Goal: Task Accomplishment & Management: Complete application form

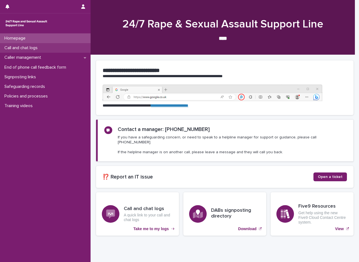
click at [35, 48] on p "Call and chat logs" at bounding box center [22, 47] width 40 height 5
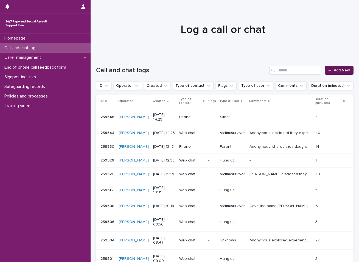
click at [343, 69] on span "Add New" at bounding box center [342, 70] width 16 height 4
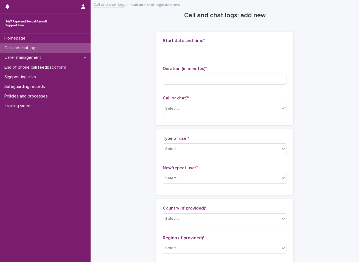
click at [196, 54] on input "text" at bounding box center [184, 51] width 43 height 10
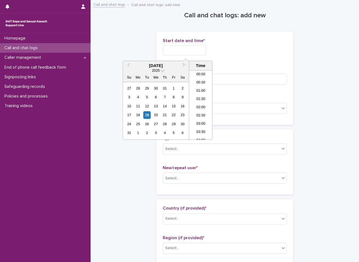
scroll to position [110, 0]
click at [149, 114] on div "19" at bounding box center [146, 114] width 7 height 7
click at [200, 103] on li "08:30" at bounding box center [200, 105] width 23 height 8
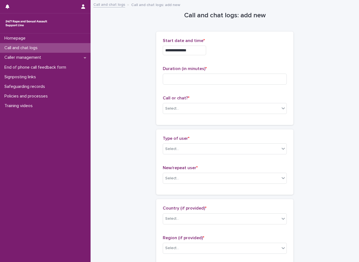
click at [198, 49] on input "**********" at bounding box center [184, 51] width 43 height 10
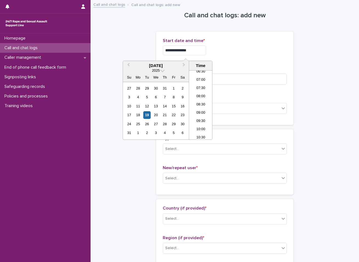
type input "**********"
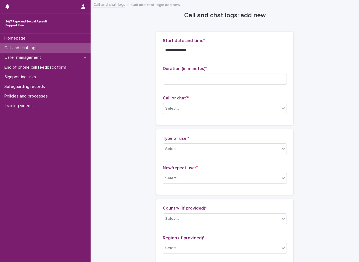
click at [179, 78] on input at bounding box center [225, 79] width 124 height 11
type input "**"
click at [189, 107] on div "Select..." at bounding box center [221, 108] width 117 height 9
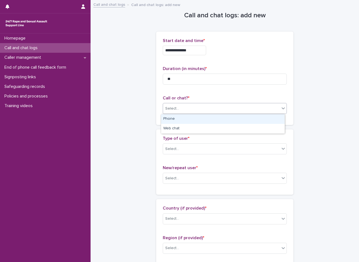
click at [196, 122] on div "Phone" at bounding box center [223, 119] width 124 height 10
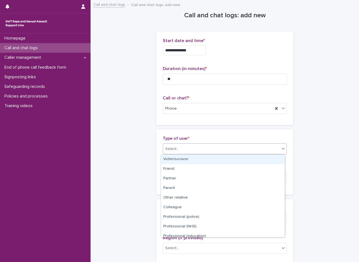
click at [191, 148] on div "Select..." at bounding box center [221, 149] width 117 height 9
click at [184, 160] on div "Victim/survivor" at bounding box center [223, 160] width 124 height 10
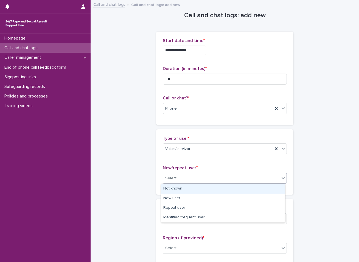
click at [183, 176] on div "Select..." at bounding box center [221, 178] width 117 height 9
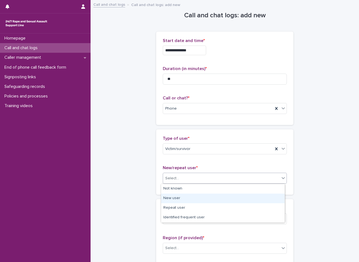
click at [177, 201] on div "New user" at bounding box center [223, 199] width 124 height 10
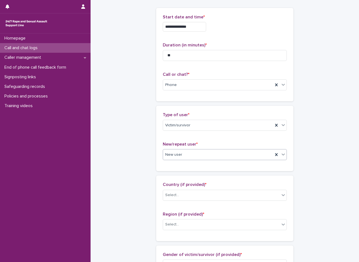
scroll to position [55, 0]
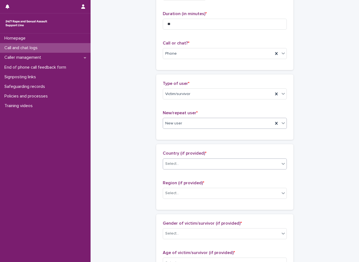
click at [185, 164] on div "Select..." at bounding box center [221, 163] width 117 height 9
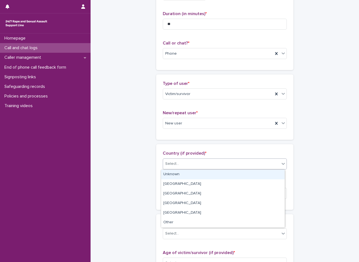
click at [172, 176] on div "Unknown" at bounding box center [223, 175] width 124 height 10
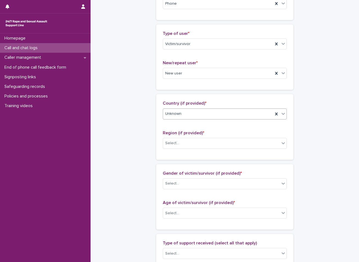
scroll to position [110, 0]
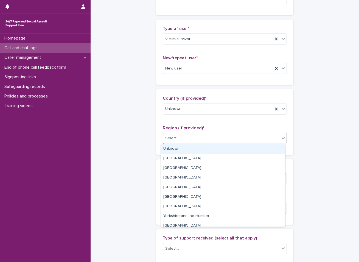
click at [202, 138] on div "Select..." at bounding box center [221, 138] width 117 height 9
click at [173, 149] on div "Unknown" at bounding box center [223, 149] width 124 height 10
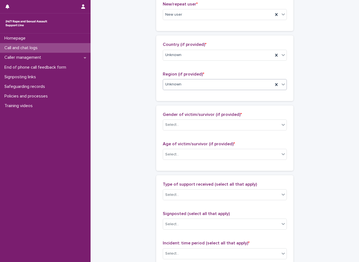
scroll to position [165, 0]
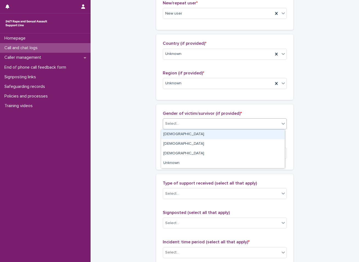
click at [192, 121] on div "Select..." at bounding box center [221, 123] width 117 height 9
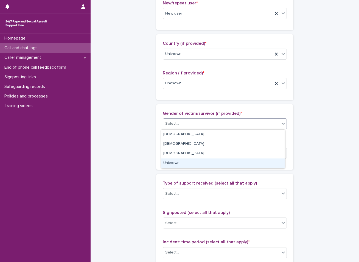
click at [171, 161] on div "Unknown" at bounding box center [223, 164] width 124 height 10
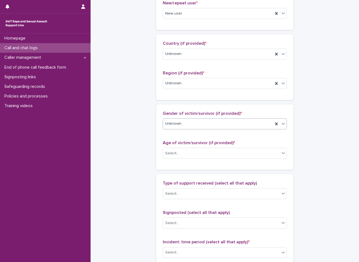
click at [177, 121] on div "Unknown" at bounding box center [218, 123] width 110 height 9
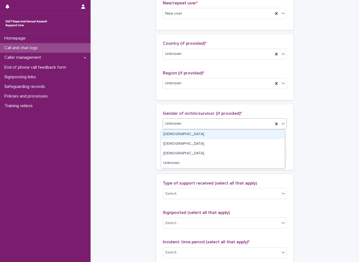
click at [172, 138] on div "Female" at bounding box center [223, 135] width 124 height 10
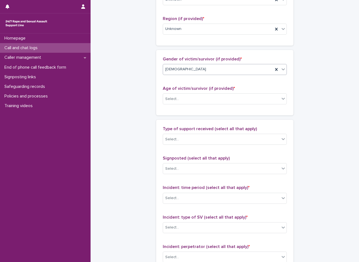
scroll to position [220, 0]
click at [193, 98] on div "Select..." at bounding box center [221, 98] width 117 height 9
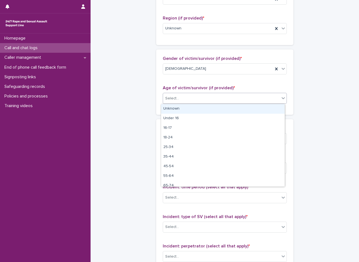
click at [180, 108] on div "Unknown" at bounding box center [223, 109] width 124 height 10
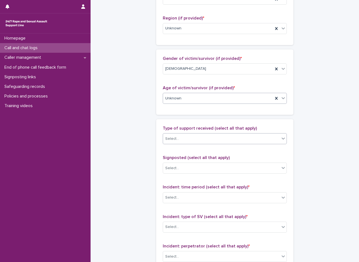
click at [180, 139] on input "text" at bounding box center [180, 139] width 1 height 5
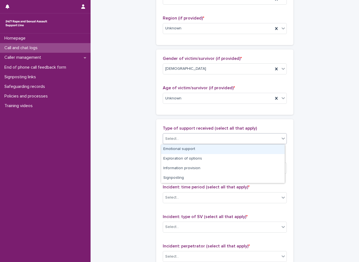
click at [178, 150] on div "Emotional support" at bounding box center [223, 150] width 124 height 10
click at [206, 138] on div "Emotional support" at bounding box center [218, 139] width 110 height 10
click at [192, 148] on div "Exploration of options" at bounding box center [223, 150] width 124 height 10
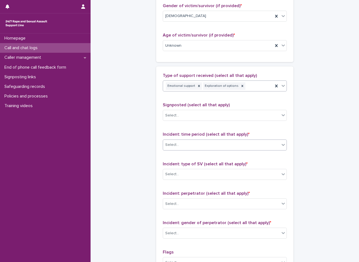
scroll to position [275, 0]
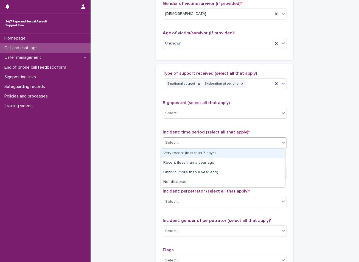
click at [181, 138] on div "Select..." at bounding box center [221, 142] width 117 height 9
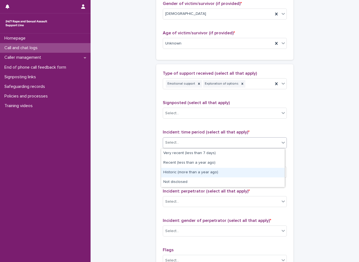
click at [174, 172] on div "Historic (more than a year ago)" at bounding box center [223, 173] width 124 height 10
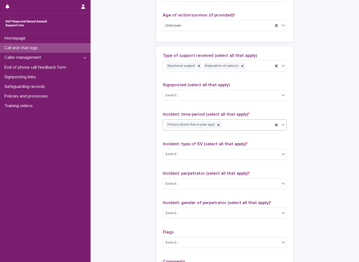
scroll to position [302, 0]
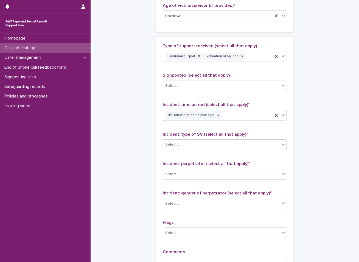
click at [192, 145] on div "Select..." at bounding box center [221, 144] width 117 height 9
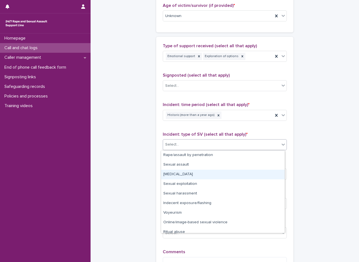
click at [187, 175] on div "Child sexual abuse" at bounding box center [223, 175] width 124 height 10
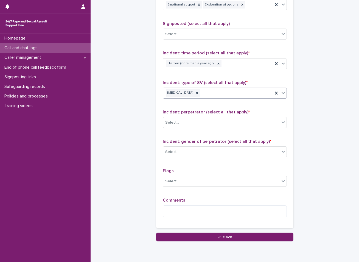
scroll to position [357, 0]
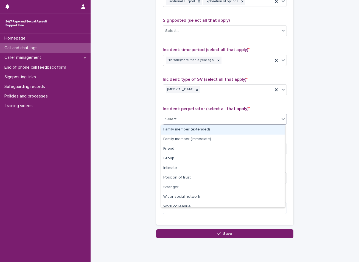
click at [209, 117] on div "Select..." at bounding box center [221, 119] width 117 height 9
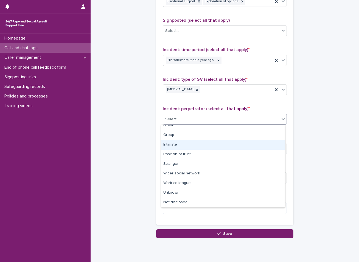
scroll to position [0, 0]
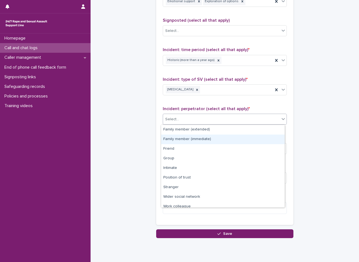
click at [195, 137] on div "Family member (immediate)" at bounding box center [223, 140] width 124 height 10
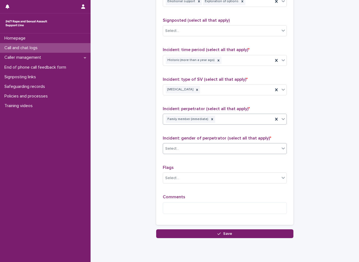
click at [185, 151] on div "Select..." at bounding box center [221, 148] width 117 height 9
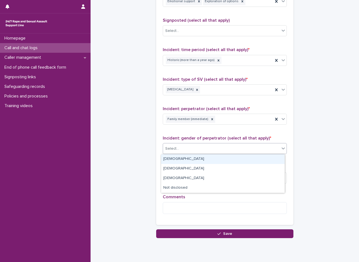
click at [176, 159] on div "Male" at bounding box center [223, 159] width 124 height 10
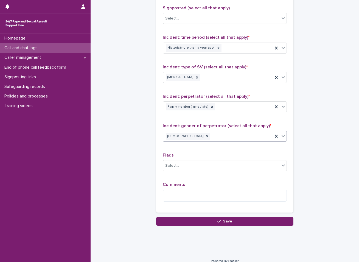
scroll to position [376, 0]
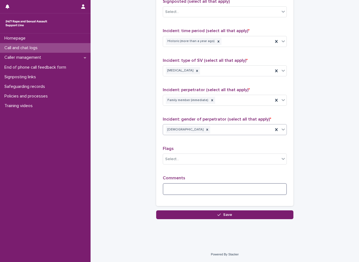
click at [208, 187] on textarea at bounding box center [225, 189] width 124 height 12
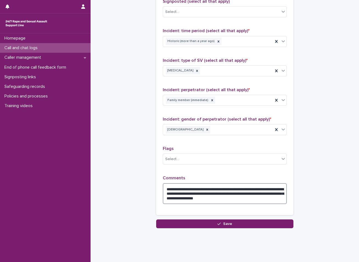
click at [190, 199] on textarea "**********" at bounding box center [225, 193] width 124 height 21
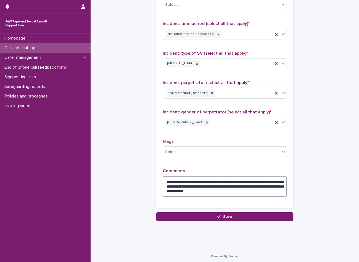
scroll to position [385, 0]
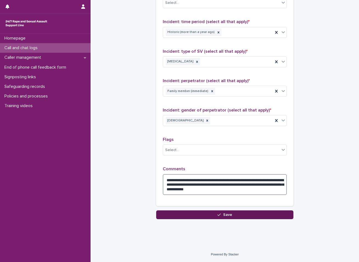
type textarea "**********"
click at [223, 216] on span "Save" at bounding box center [227, 215] width 9 height 4
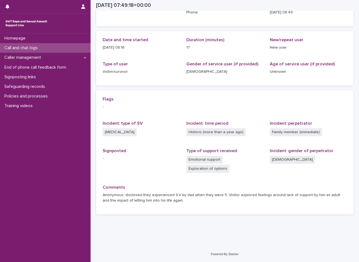
scroll to position [45, 0]
click at [26, 46] on p "Call and chat logs" at bounding box center [22, 47] width 40 height 5
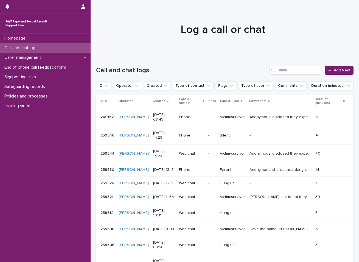
click at [59, 46] on div "Call and chat logs" at bounding box center [45, 48] width 91 height 10
click at [36, 85] on p "Safeguarding records" at bounding box center [25, 86] width 47 height 5
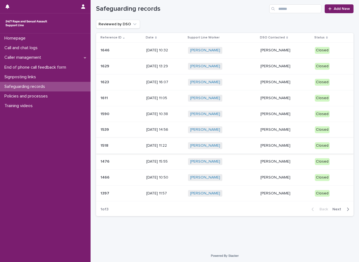
scroll to position [8, 0]
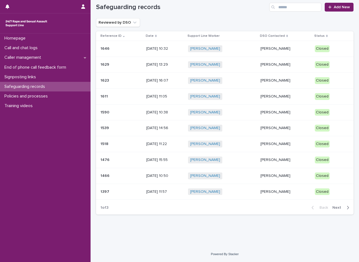
click at [335, 208] on span "Next" at bounding box center [339, 208] width 12 height 4
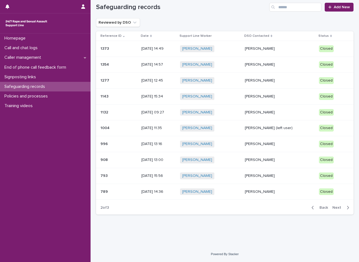
click at [335, 208] on span "Next" at bounding box center [339, 208] width 12 height 4
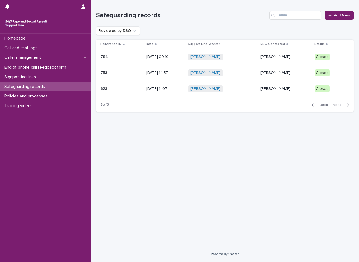
click at [326, 103] on span "Back" at bounding box center [323, 105] width 12 height 4
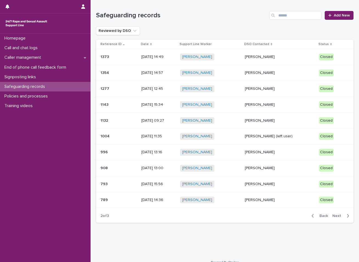
click at [319, 214] on span "Back" at bounding box center [323, 216] width 12 height 4
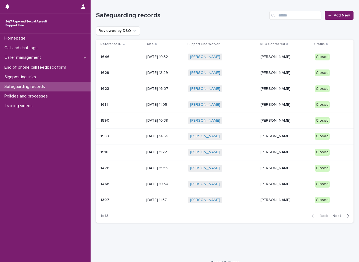
click at [261, 90] on p "Sarah Hopwood" at bounding box center [286, 89] width 50 height 5
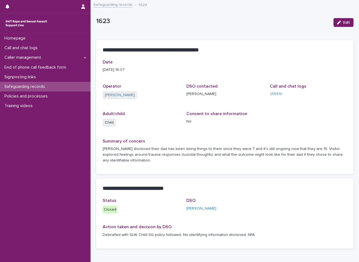
click at [27, 87] on p "Safeguarding records" at bounding box center [25, 86] width 47 height 5
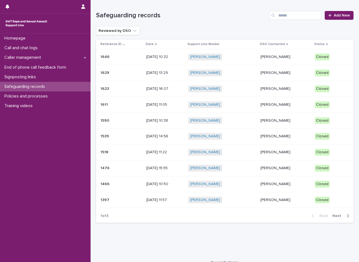
click at [261, 182] on p "Tara Nadi" at bounding box center [286, 184] width 50 height 5
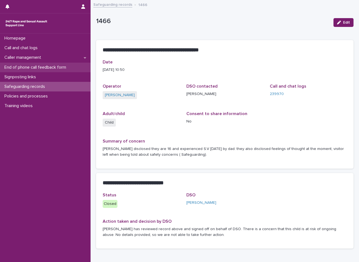
click at [54, 64] on div "End of phone call feedback form" at bounding box center [45, 68] width 91 height 10
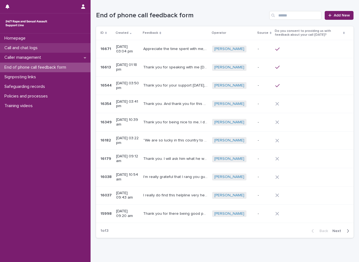
click at [47, 49] on div "Call and chat logs" at bounding box center [45, 48] width 91 height 10
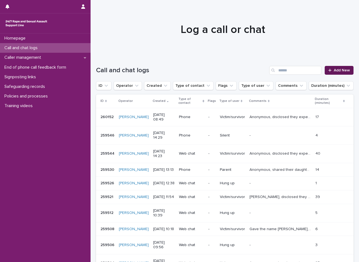
click at [340, 72] on span "Add New" at bounding box center [342, 70] width 16 height 4
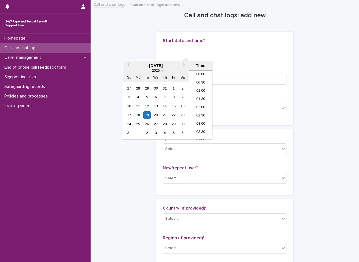
click at [192, 48] on input "text" at bounding box center [184, 51] width 43 height 10
click at [195, 102] on li "08:30" at bounding box center [200, 105] width 23 height 8
click at [199, 49] on input "**********" at bounding box center [184, 51] width 43 height 10
type input "**********"
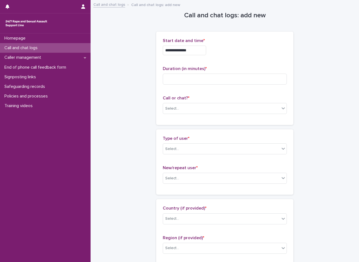
click at [180, 80] on input at bounding box center [225, 79] width 124 height 11
type input "*"
click at [178, 108] on div "Select..." at bounding box center [221, 108] width 117 height 9
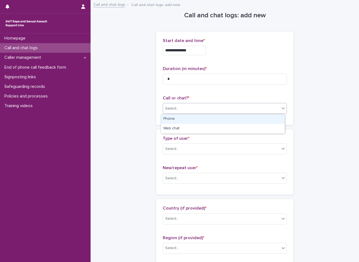
click at [174, 120] on div "Phone" at bounding box center [223, 119] width 124 height 10
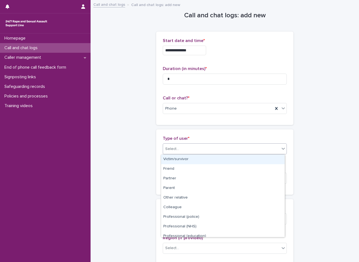
click at [170, 149] on div "Select..." at bounding box center [172, 149] width 14 height 6
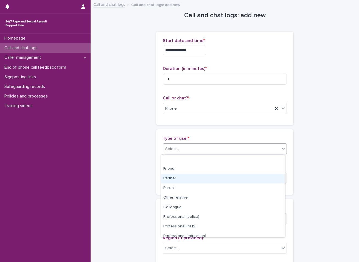
scroll to position [62, 0]
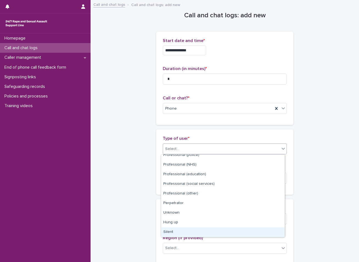
click at [174, 231] on div "Silent" at bounding box center [223, 233] width 124 height 10
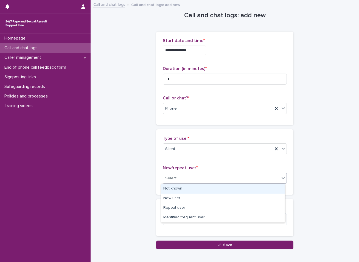
click at [194, 180] on div "Select..." at bounding box center [221, 178] width 117 height 9
click at [183, 186] on div "Not known" at bounding box center [223, 189] width 124 height 10
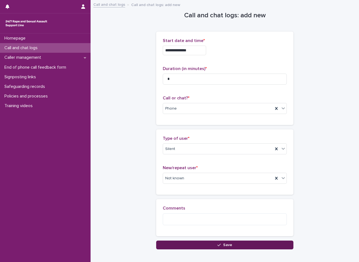
click at [175, 244] on button "Save" at bounding box center [224, 245] width 137 height 9
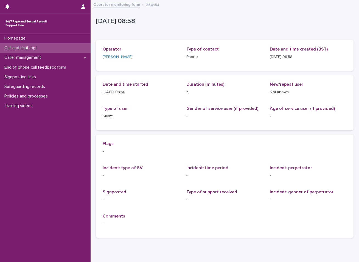
click at [51, 48] on div "Call and chat logs" at bounding box center [45, 48] width 91 height 10
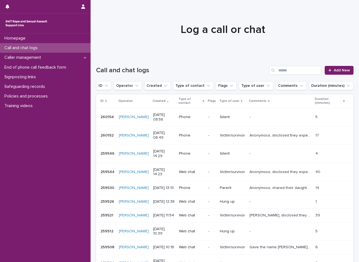
click at [63, 219] on div "Homepage Call and chat logs Caller management End of phone call feedback form S…" at bounding box center [45, 148] width 91 height 229
click at [51, 57] on div "Caller management" at bounding box center [45, 58] width 91 height 10
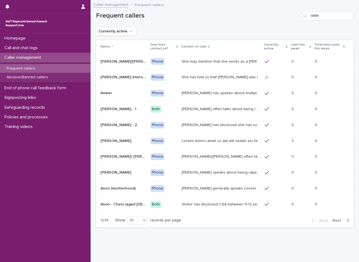
click at [152, 7] on p "Frequent callers" at bounding box center [149, 4] width 29 height 6
click at [151, 4] on p "Frequent callers" at bounding box center [149, 4] width 29 height 6
click at [39, 67] on div "Frequent callers" at bounding box center [45, 68] width 91 height 9
click at [318, 19] on input "Search" at bounding box center [328, 16] width 52 height 9
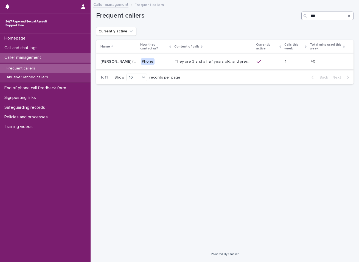
type input "***"
click at [215, 59] on p "They are 3 and a half years old, and presents as this age, talking about dogs, …" at bounding box center [214, 61] width 79 height 6
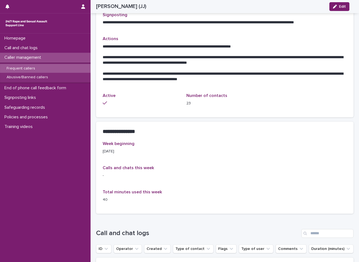
scroll to position [247, 0]
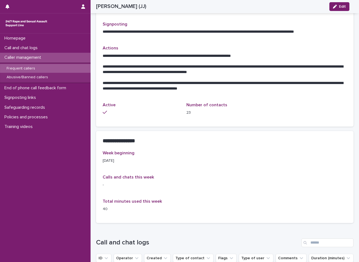
click at [46, 67] on div "Frequent callers" at bounding box center [45, 68] width 91 height 9
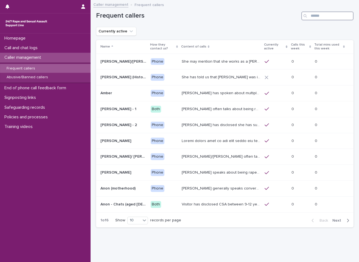
click at [308, 16] on input "Search" at bounding box center [328, 16] width 52 height 9
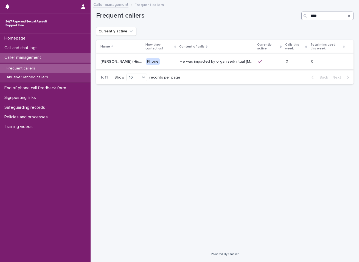
type input "****"
click at [212, 61] on p "He was impacted by organised/ ritual child sexual abuse and was sexually abused…" at bounding box center [217, 61] width 74 height 6
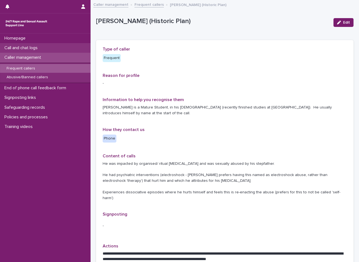
click at [48, 48] on div "Call and chat logs" at bounding box center [45, 48] width 91 height 10
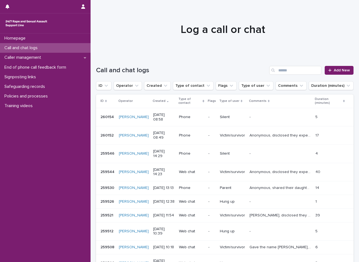
click at [195, 16] on div at bounding box center [223, 27] width 265 height 55
click at [334, 70] on span "Add New" at bounding box center [342, 70] width 16 height 4
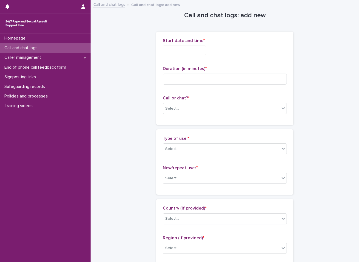
click at [194, 49] on input "text" at bounding box center [184, 51] width 43 height 10
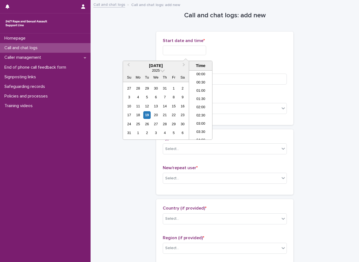
scroll to position [118, 0]
click at [148, 115] on div "19" at bounding box center [146, 114] width 7 height 7
click at [204, 106] on li "09:00" at bounding box center [200, 105] width 23 height 8
click at [194, 51] on input "**********" at bounding box center [184, 51] width 43 height 10
type input "**********"
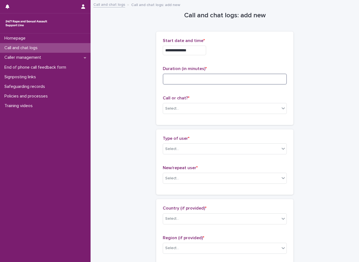
click at [178, 77] on input at bounding box center [225, 79] width 124 height 11
type input "*"
click at [185, 108] on div "Select..." at bounding box center [221, 108] width 117 height 9
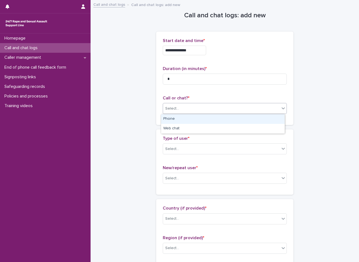
click at [180, 119] on div "Phone" at bounding box center [223, 119] width 124 height 10
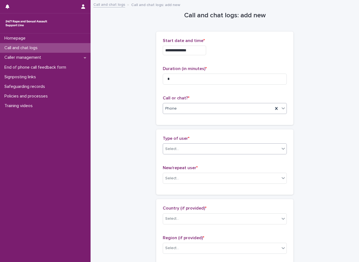
click at [176, 149] on div "Select..." at bounding box center [172, 149] width 14 height 6
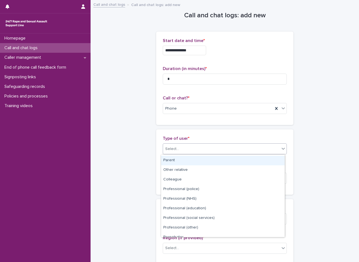
scroll to position [62, 0]
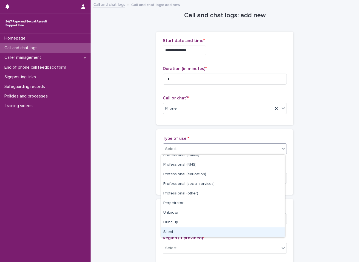
click at [171, 231] on div "Silent" at bounding box center [223, 233] width 124 height 10
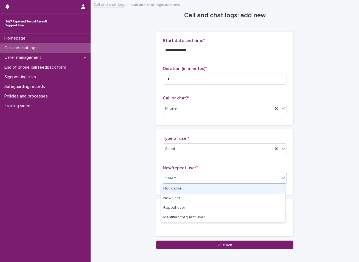
click at [188, 177] on div "Select..." at bounding box center [221, 178] width 117 height 9
click at [182, 190] on div "Not known" at bounding box center [223, 189] width 124 height 10
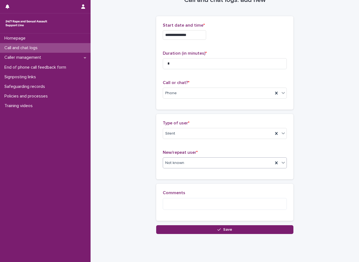
scroll to position [30, 0]
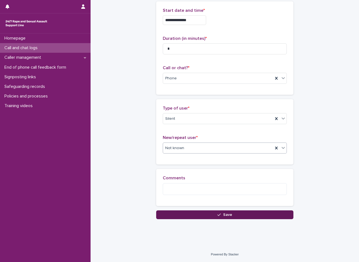
click at [199, 216] on button "Save" at bounding box center [224, 214] width 137 height 9
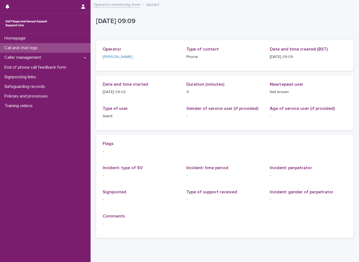
click at [23, 46] on p "Call and chat logs" at bounding box center [22, 47] width 40 height 5
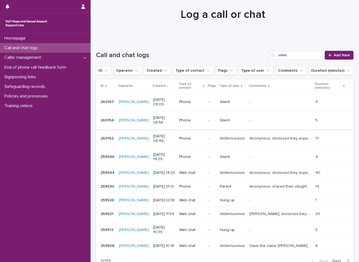
scroll to position [27, 0]
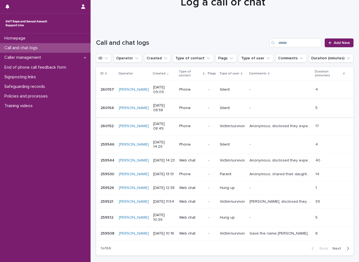
click at [42, 44] on div "Call and chat logs" at bounding box center [45, 48] width 91 height 10
click at [255, 21] on div at bounding box center [223, -1] width 265 height 55
click at [16, 95] on p "Policies and processes" at bounding box center [27, 96] width 50 height 5
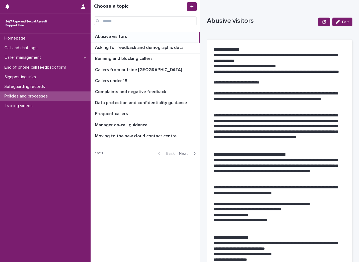
click at [184, 154] on span "Next" at bounding box center [185, 154] width 12 height 4
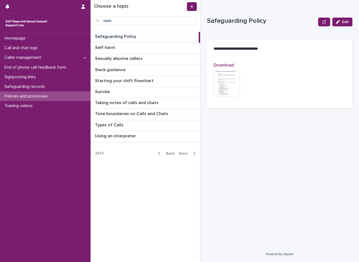
click at [220, 78] on img at bounding box center [227, 83] width 26 height 26
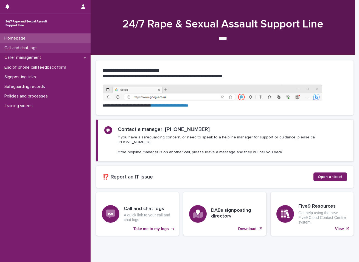
click at [28, 48] on p "Call and chat logs" at bounding box center [22, 47] width 40 height 5
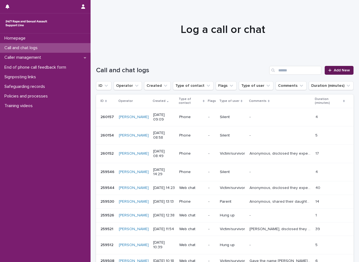
click at [337, 71] on span "Add New" at bounding box center [342, 70] width 16 height 4
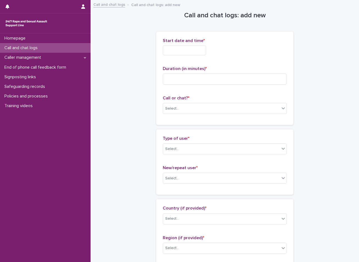
click at [202, 46] on input "text" at bounding box center [184, 51] width 43 height 10
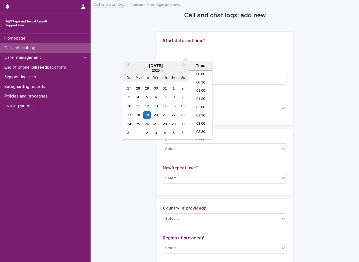
scroll to position [118, 0]
click at [149, 113] on div "19" at bounding box center [146, 114] width 7 height 7
click at [202, 113] on li "09:30" at bounding box center [200, 113] width 23 height 8
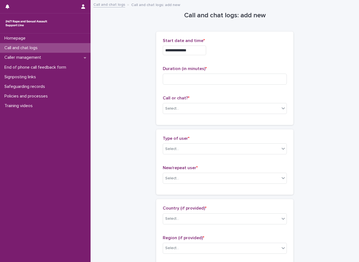
click at [195, 52] on input "**********" at bounding box center [184, 51] width 43 height 10
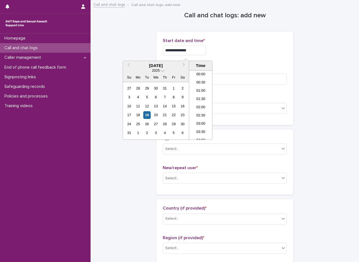
scroll to position [126, 0]
type input "**********"
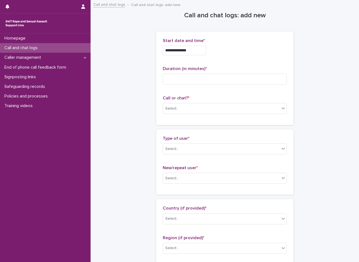
click at [167, 77] on input at bounding box center [225, 79] width 124 height 11
type input "*"
click at [170, 107] on div "Select..." at bounding box center [172, 109] width 14 height 6
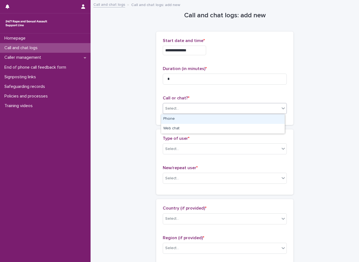
click at [173, 120] on div "Phone" at bounding box center [223, 119] width 124 height 10
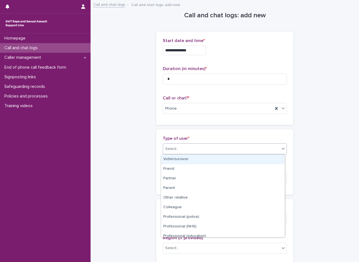
click at [170, 145] on div "Select..." at bounding box center [221, 149] width 117 height 9
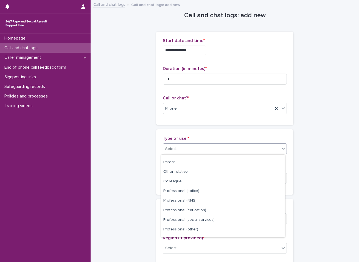
scroll to position [62, 0]
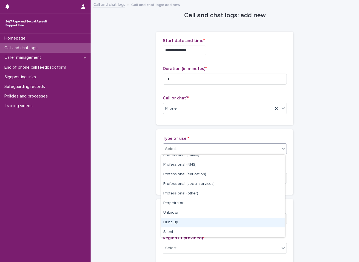
click at [174, 222] on div "Hung up" at bounding box center [223, 223] width 124 height 10
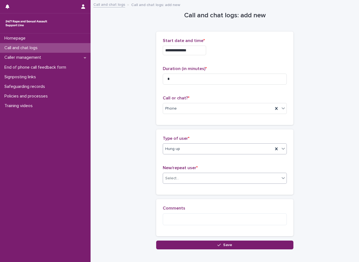
click at [186, 175] on div "Select..." at bounding box center [221, 178] width 117 height 9
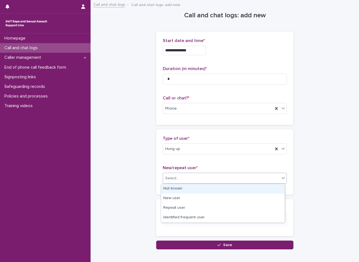
click at [176, 189] on div "Not known" at bounding box center [223, 189] width 124 height 10
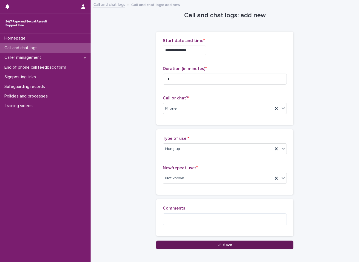
click at [198, 245] on button "Save" at bounding box center [224, 245] width 137 height 9
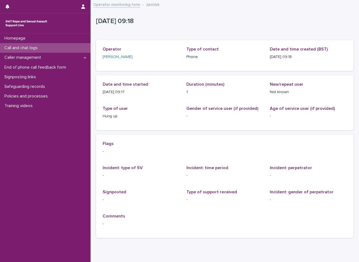
click at [52, 48] on div "Call and chat logs" at bounding box center [45, 48] width 91 height 10
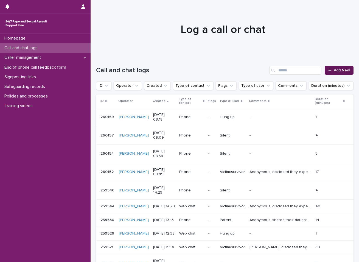
click at [329, 69] on div at bounding box center [331, 70] width 5 height 4
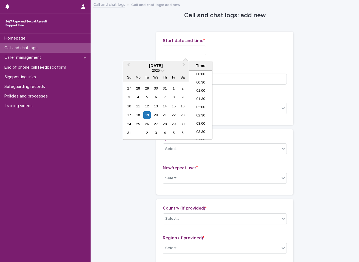
click at [192, 48] on input "text" at bounding box center [184, 51] width 43 height 10
click at [146, 114] on div "19" at bounding box center [146, 114] width 7 height 7
click at [201, 104] on li "09:00" at bounding box center [200, 105] width 23 height 8
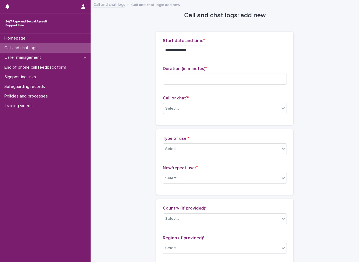
click at [194, 52] on input "**********" at bounding box center [184, 51] width 43 height 10
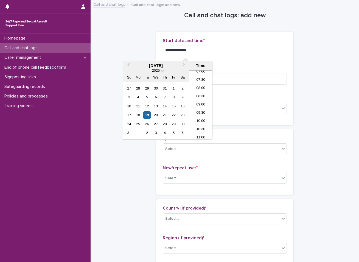
type input "**********"
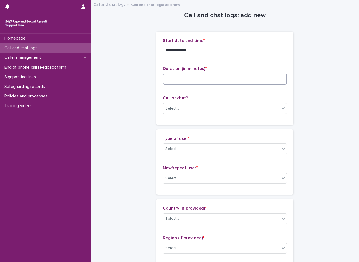
click at [183, 81] on input at bounding box center [225, 79] width 124 height 11
type input "*"
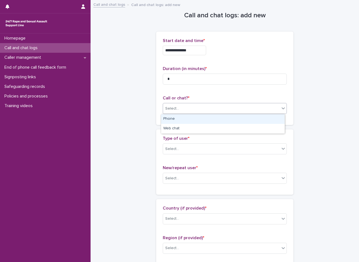
click at [191, 107] on div "Select..." at bounding box center [221, 108] width 117 height 9
click at [189, 118] on div "Phone" at bounding box center [223, 119] width 124 height 10
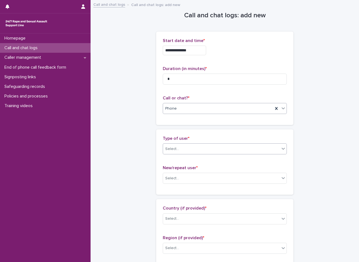
click at [179, 148] on div "Select..." at bounding box center [221, 149] width 117 height 9
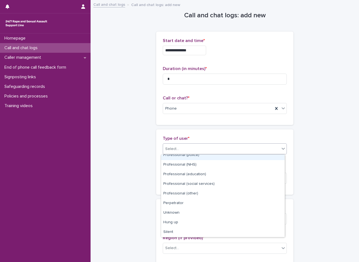
scroll to position [62, 0]
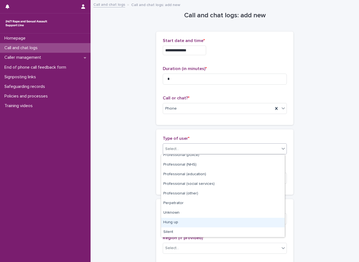
click at [183, 224] on div "Hung up" at bounding box center [223, 223] width 124 height 10
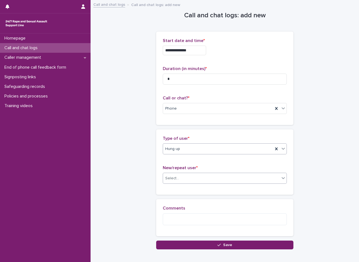
click at [185, 175] on div "Select..." at bounding box center [221, 178] width 117 height 9
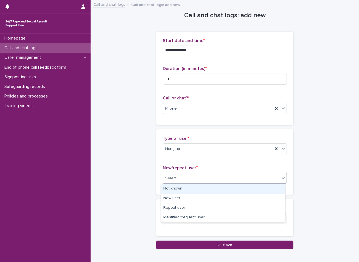
click at [174, 188] on div "Not known" at bounding box center [223, 189] width 124 height 10
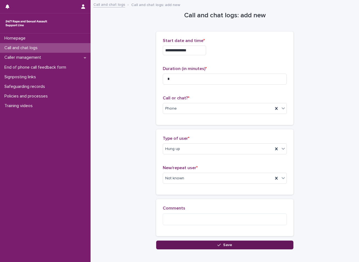
click at [177, 243] on button "Save" at bounding box center [224, 245] width 137 height 9
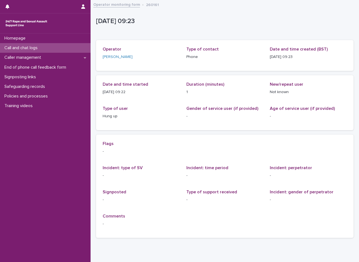
click at [71, 51] on div "Call and chat logs" at bounding box center [45, 48] width 91 height 10
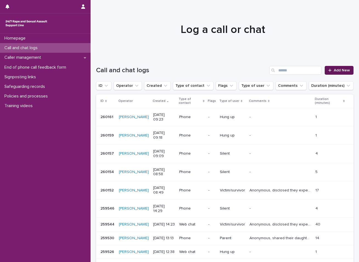
click at [336, 70] on span "Add New" at bounding box center [342, 70] width 16 height 4
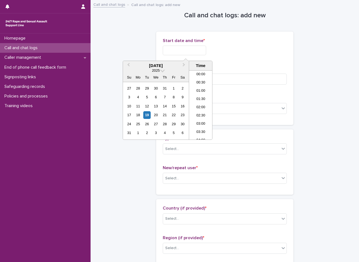
click at [184, 49] on input "text" at bounding box center [184, 51] width 43 height 10
click at [148, 115] on div "19" at bounding box center [146, 114] width 7 height 7
click at [200, 105] on li "09:30" at bounding box center [200, 105] width 23 height 8
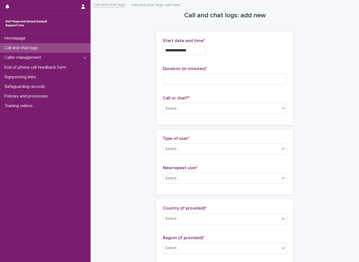
click at [194, 51] on input "**********" at bounding box center [184, 51] width 43 height 10
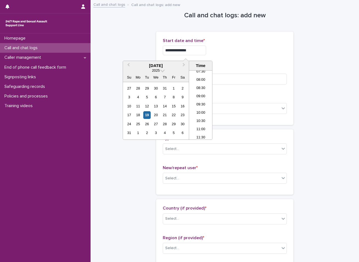
type input "**********"
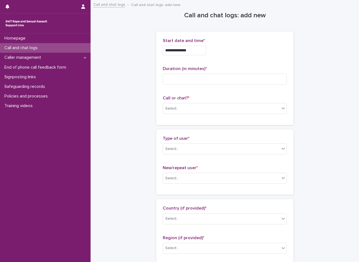
click at [179, 80] on input at bounding box center [225, 79] width 124 height 11
type input "*"
click at [185, 107] on div "Select..." at bounding box center [221, 108] width 117 height 9
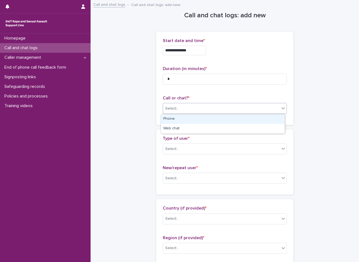
click at [174, 119] on div "Phone" at bounding box center [223, 119] width 124 height 10
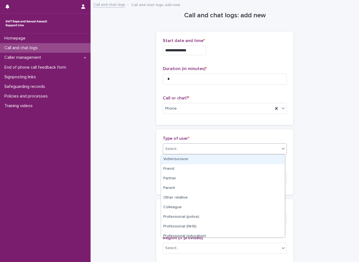
click at [173, 146] on div "Select..." at bounding box center [221, 149] width 117 height 9
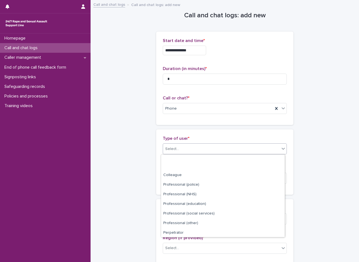
scroll to position [62, 0]
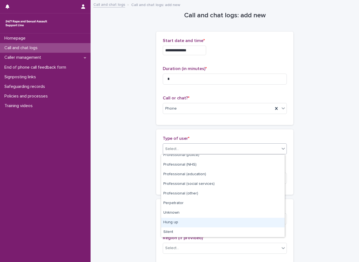
click at [174, 221] on div "Hung up" at bounding box center [223, 223] width 124 height 10
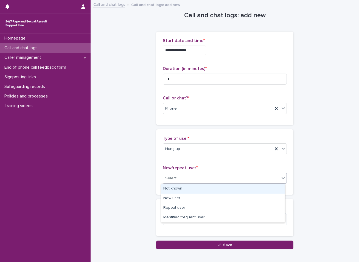
click at [184, 181] on div "Select..." at bounding box center [221, 178] width 117 height 9
click at [177, 191] on div "Not known" at bounding box center [223, 189] width 124 height 10
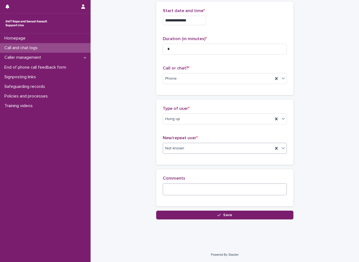
scroll to position [30, 0]
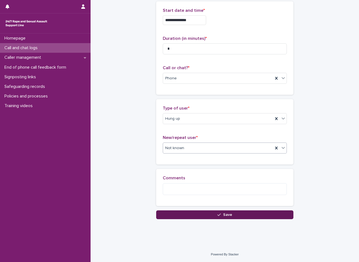
click at [186, 212] on button "Save" at bounding box center [224, 214] width 137 height 9
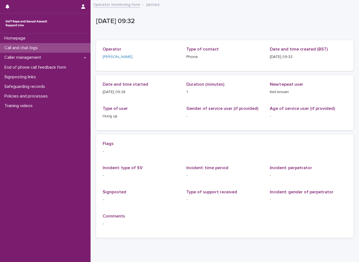
click at [70, 50] on div "Call and chat logs" at bounding box center [45, 48] width 91 height 10
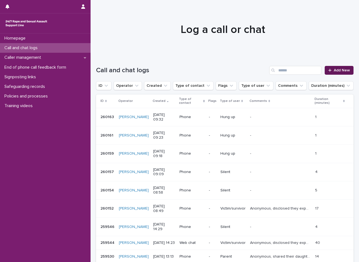
click at [339, 69] on span "Add New" at bounding box center [342, 70] width 16 height 4
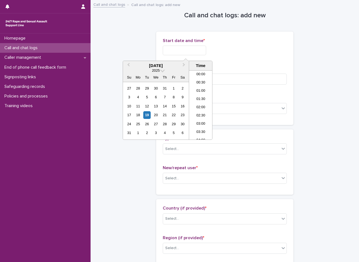
click at [203, 52] on input "text" at bounding box center [184, 51] width 43 height 10
click at [147, 115] on div "19" at bounding box center [146, 114] width 7 height 7
click at [201, 103] on li "09:30" at bounding box center [200, 105] width 23 height 8
click at [193, 48] on input "**********" at bounding box center [184, 51] width 43 height 10
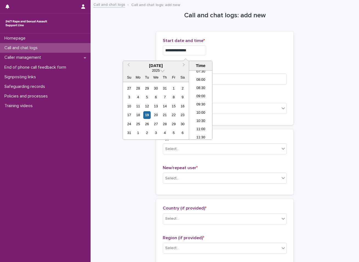
type input "**********"
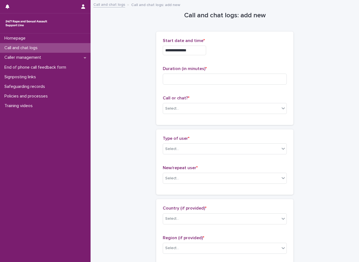
click at [180, 78] on input at bounding box center [225, 79] width 124 height 11
type input "*"
click at [163, 109] on div "Select..." at bounding box center [225, 108] width 124 height 11
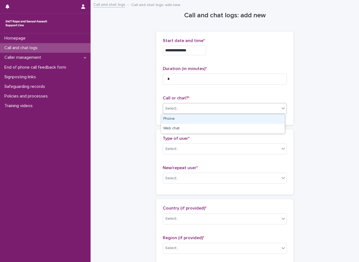
click at [168, 118] on div "Phone" at bounding box center [223, 119] width 124 height 10
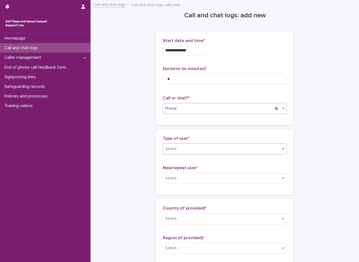
click at [171, 151] on div "Select..." at bounding box center [172, 149] width 14 height 6
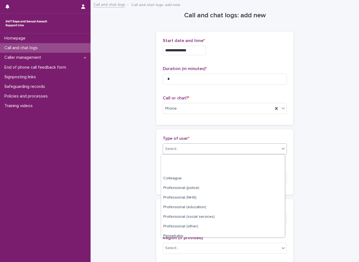
scroll to position [62, 0]
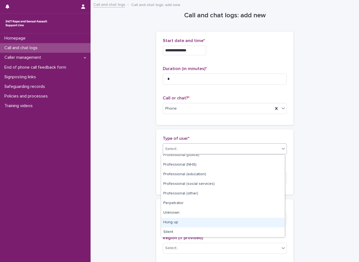
click at [179, 223] on div "Hung up" at bounding box center [223, 223] width 124 height 10
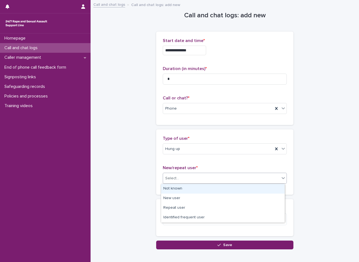
click at [182, 178] on div "Select..." at bounding box center [221, 178] width 117 height 9
click at [178, 187] on div "Not known" at bounding box center [223, 189] width 124 height 10
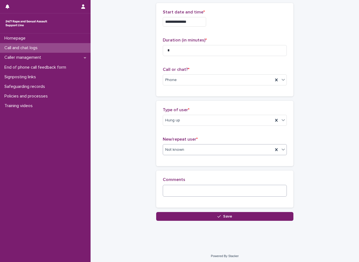
scroll to position [30, 0]
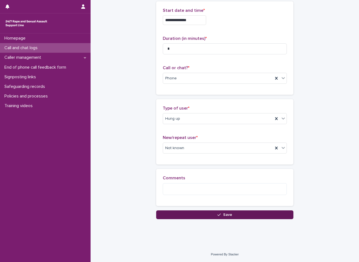
click at [178, 213] on button "Save" at bounding box center [224, 214] width 137 height 9
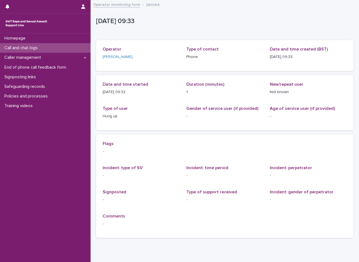
click at [46, 46] on div "Call and chat logs" at bounding box center [45, 48] width 91 height 10
